Goal: Task Accomplishment & Management: Manage account settings

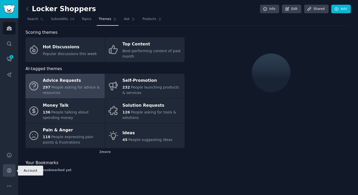
click at [10, 176] on link "Account" at bounding box center [9, 170] width 13 height 13
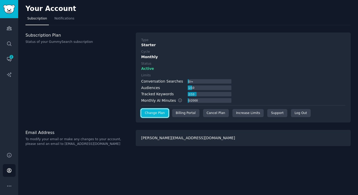
click at [160, 113] on link "Change Plan" at bounding box center [154, 113] width 27 height 8
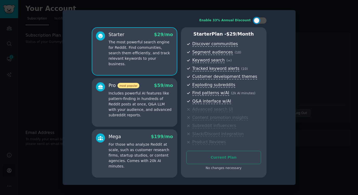
click at [286, 97] on div "Enable 33% Annual Discount Starter $ 29 /mo The most powerful search engine for…" at bounding box center [179, 98] width 226 height 168
click at [295, 16] on div "Enable 33% Annual Discount Starter $ 29 /mo The most powerful search engine for…" at bounding box center [179, 97] width 233 height 175
click at [18, 86] on div at bounding box center [179, 97] width 358 height 195
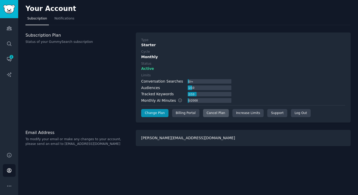
click at [225, 112] on div "Cancel Plan" at bounding box center [216, 113] width 26 height 8
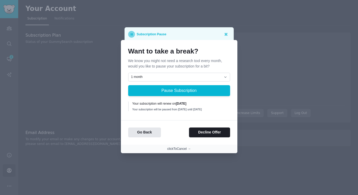
click at [180, 151] on button "clickToCancel →" at bounding box center [179, 149] width 24 height 5
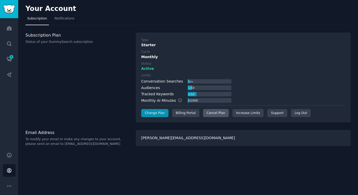
click at [218, 115] on div "Cancel Plan" at bounding box center [216, 113] width 26 height 8
